Goal: Navigation & Orientation: Find specific page/section

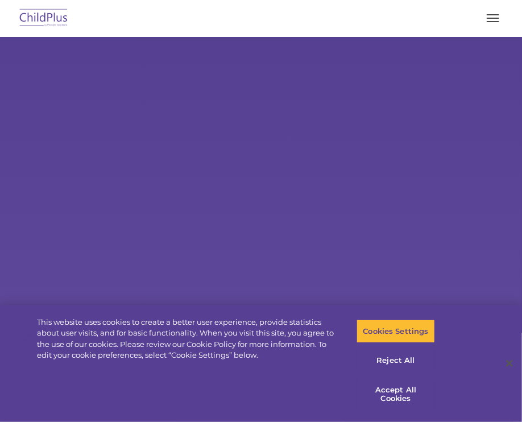
select select "MEDIUM"
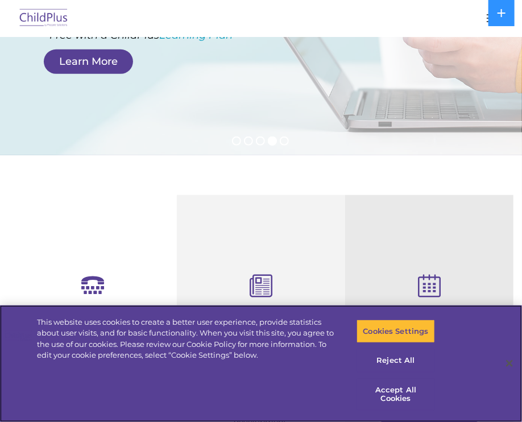
scroll to position [190, 0]
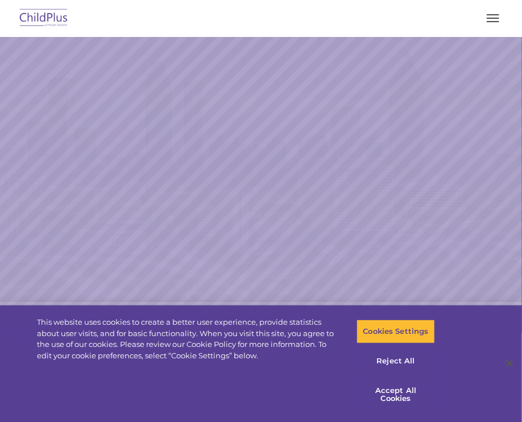
select select "MEDIUM"
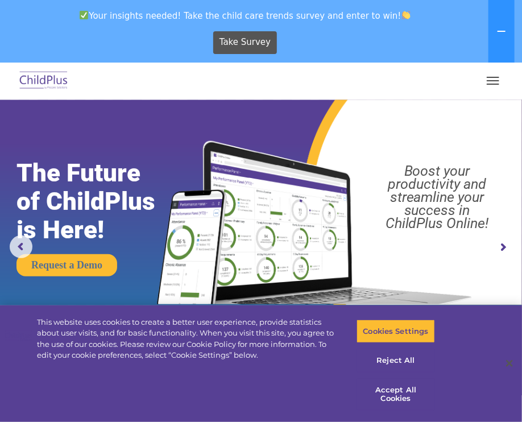
click at [494, 82] on button "button" at bounding box center [493, 81] width 24 height 18
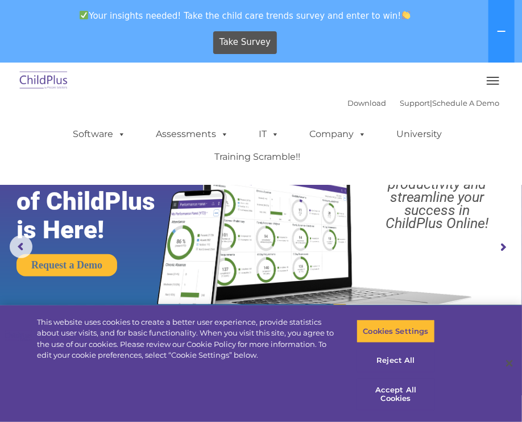
click at [494, 82] on button "button" at bounding box center [493, 81] width 24 height 18
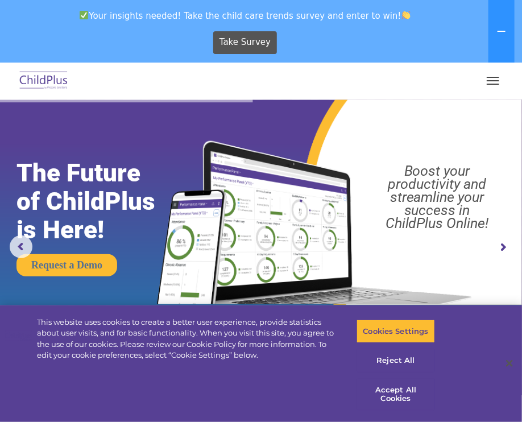
click at [495, 82] on button "button" at bounding box center [493, 81] width 24 height 18
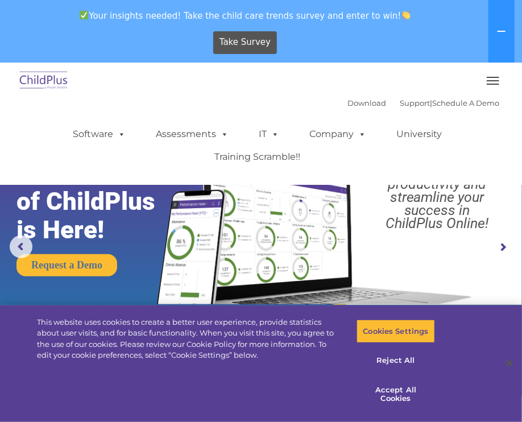
click at [495, 82] on button "button" at bounding box center [493, 81] width 24 height 18
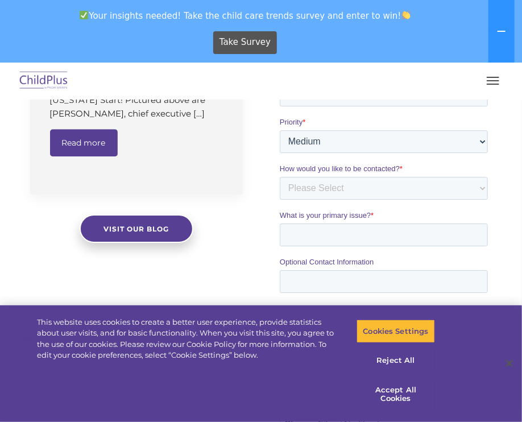
scroll to position [940, 0]
